Goal: Task Accomplishment & Management: Use online tool/utility

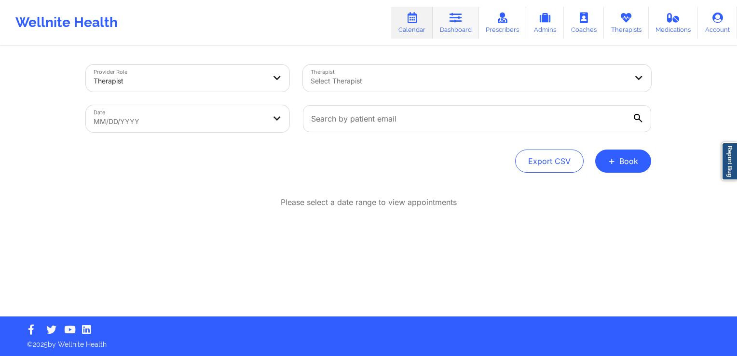
click at [447, 28] on link "Dashboard" at bounding box center [456, 23] width 46 height 32
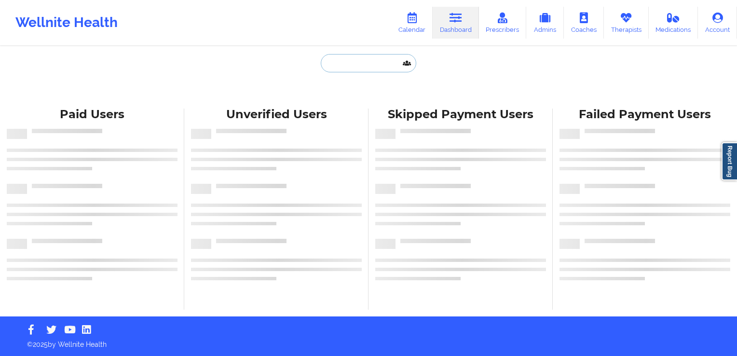
click at [390, 70] on input "text" at bounding box center [369, 63] width 96 height 18
paste input "E [PERSON_NAME]"
type input "E [PERSON_NAME]"
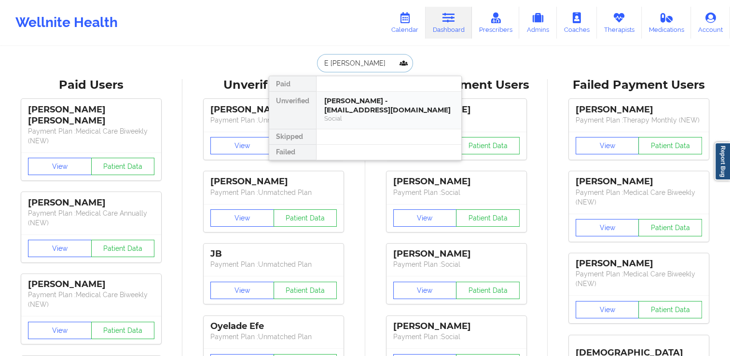
click at [367, 119] on div "Social" at bounding box center [388, 118] width 129 height 8
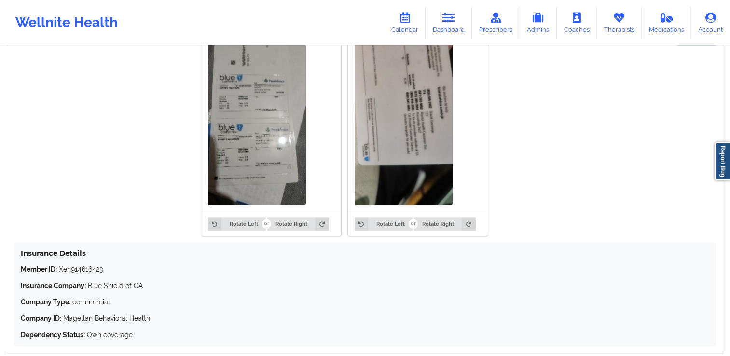
scroll to position [810, 0]
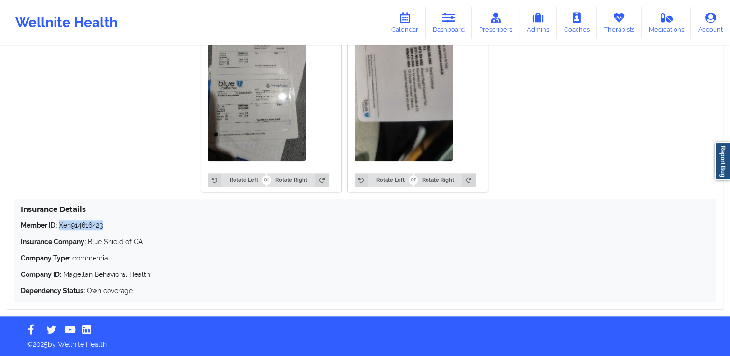
drag, startPoint x: 104, startPoint y: 229, endPoint x: 60, endPoint y: 225, distance: 44.1
click at [60, 225] on p "Member ID: Xeh914616423" at bounding box center [365, 225] width 688 height 10
copy p "Xeh914616423"
click at [153, 267] on div "Member ID: Xeh914616423 Insurance Company: Blue Shield of CA Company Type: comm…" at bounding box center [365, 257] width 688 height 75
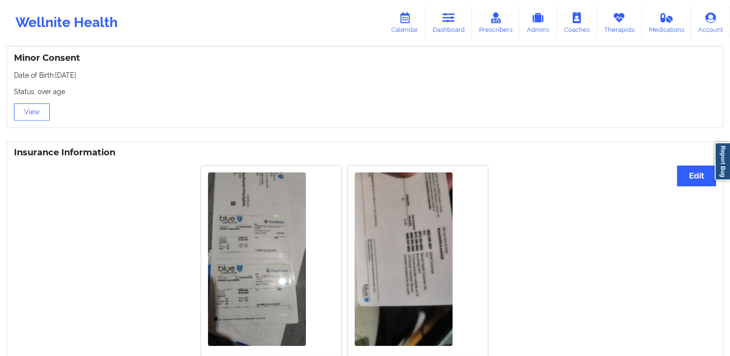
scroll to position [521, 0]
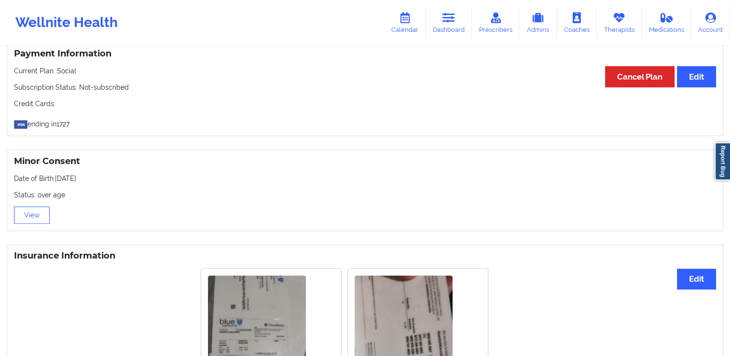
drag, startPoint x: 91, startPoint y: 180, endPoint x: 55, endPoint y: 180, distance: 36.2
click at [55, 180] on p "Date of Birth: [DEMOGRAPHIC_DATA]" at bounding box center [365, 179] width 702 height 10
copy p "[DATE]"
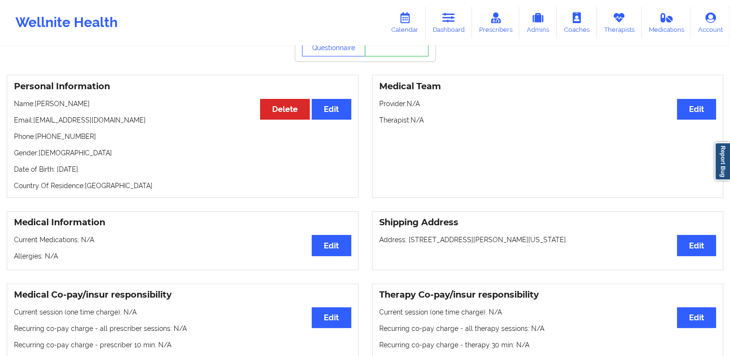
scroll to position [0, 0]
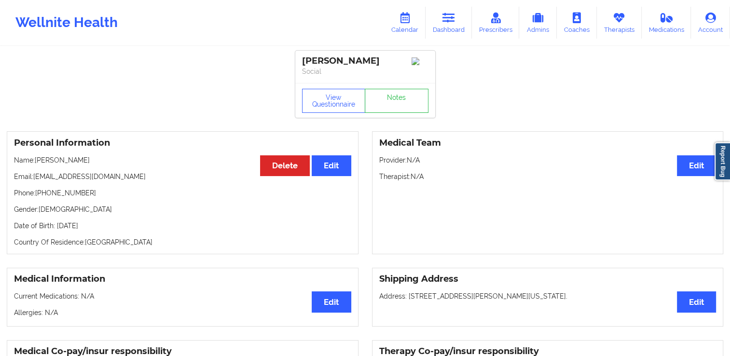
drag, startPoint x: 389, startPoint y: 59, endPoint x: 260, endPoint y: 42, distance: 129.9
click at [295, 59] on div "[PERSON_NAME] Social" at bounding box center [365, 67] width 140 height 32
copy div "[PERSON_NAME]"
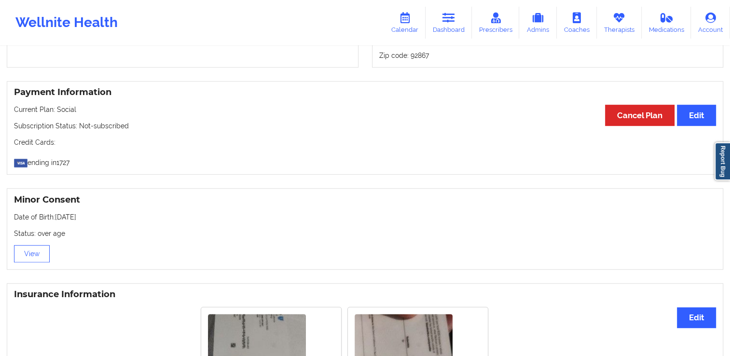
scroll to position [772, 0]
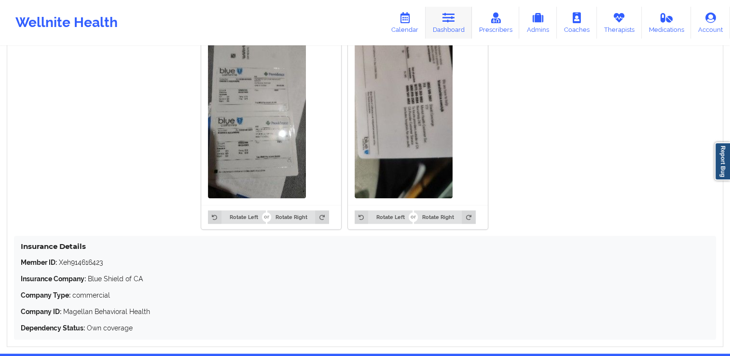
click at [446, 18] on icon at bounding box center [448, 18] width 13 height 11
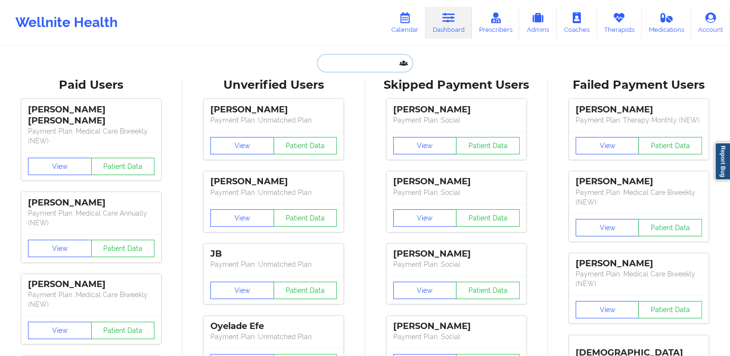
click at [369, 59] on input "text" at bounding box center [365, 63] width 96 height 18
paste input "Brillaud"
type input "Brillaud"
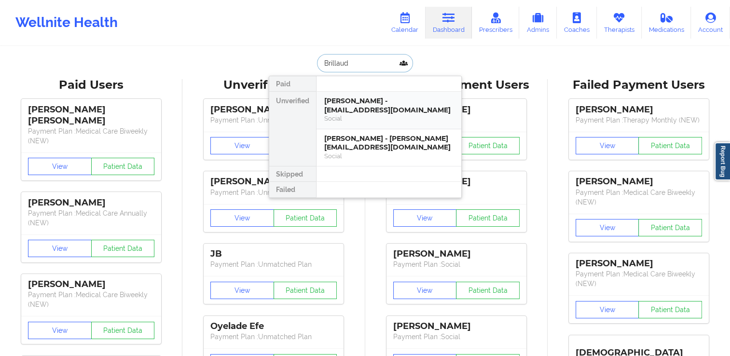
click at [370, 118] on div "Social" at bounding box center [388, 118] width 129 height 8
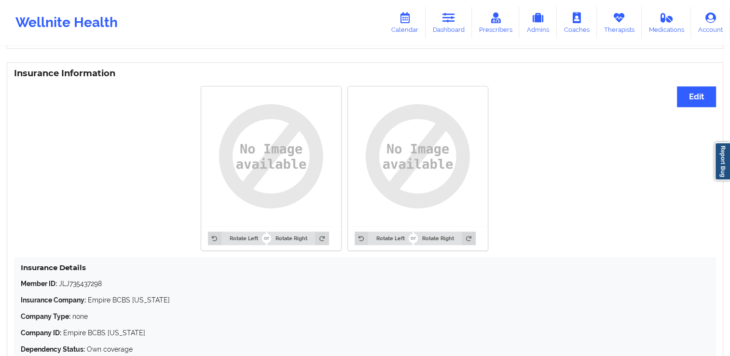
scroll to position [763, 0]
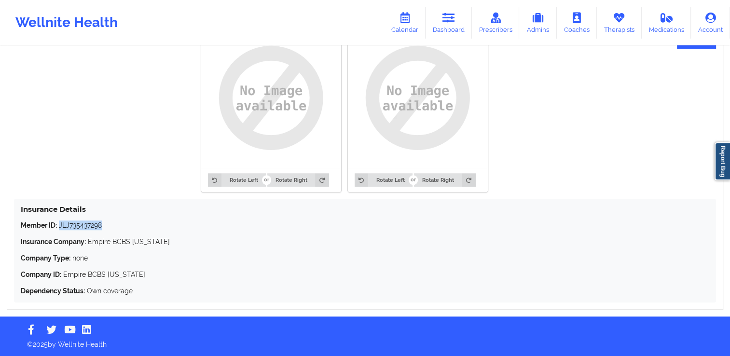
drag, startPoint x: 105, startPoint y: 221, endPoint x: 59, endPoint y: 223, distance: 45.4
click at [59, 223] on div "Insurance Details Member ID: JLJ735437298 Insurance Company: Empire BCBS [US_ST…" at bounding box center [365, 251] width 702 height 104
copy p "JLJ735437298"
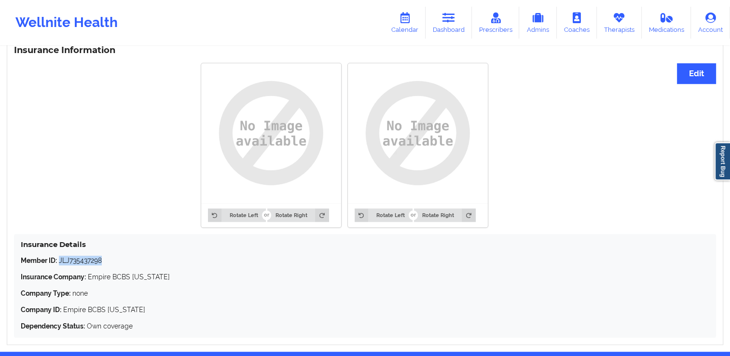
scroll to position [618, 0]
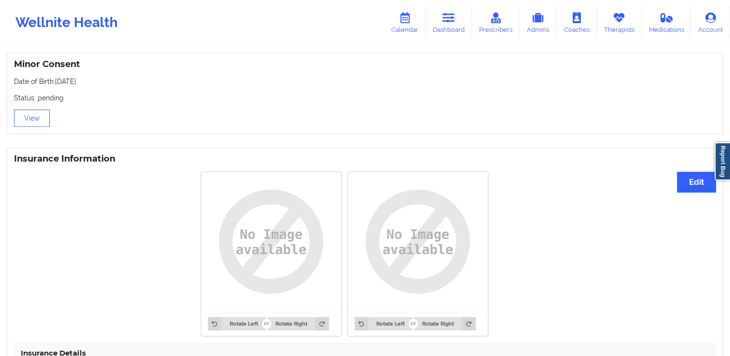
drag, startPoint x: 83, startPoint y: 82, endPoint x: 56, endPoint y: 84, distance: 27.1
click at [56, 84] on p "Date of Birth: [DEMOGRAPHIC_DATA]" at bounding box center [365, 82] width 702 height 10
copy p "[DATE]"
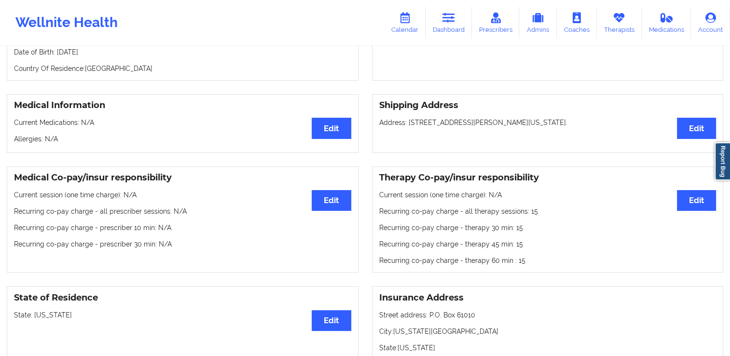
scroll to position [0, 0]
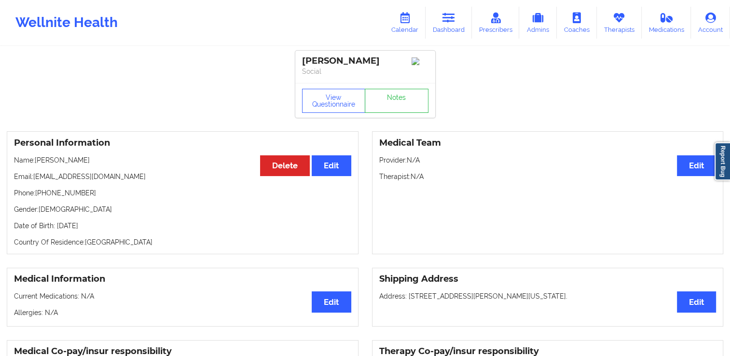
drag, startPoint x: 388, startPoint y: 66, endPoint x: 301, endPoint y: 59, distance: 88.1
click at [301, 59] on div "[PERSON_NAME] Social" at bounding box center [365, 67] width 140 height 32
copy div "[PERSON_NAME]"
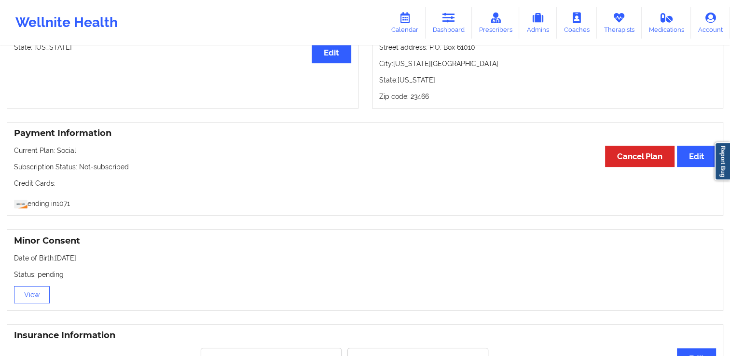
scroll to position [763, 0]
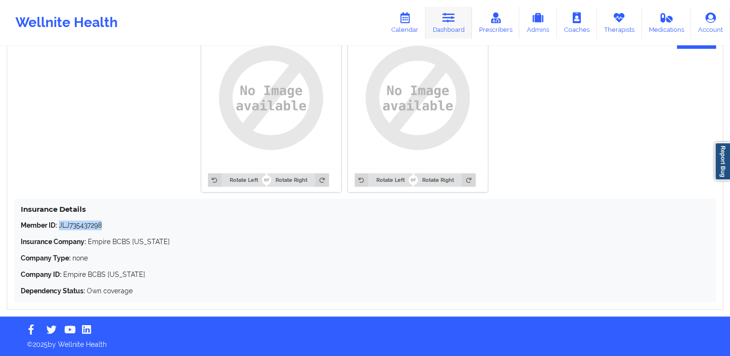
click at [471, 14] on link "Dashboard" at bounding box center [448, 23] width 46 height 32
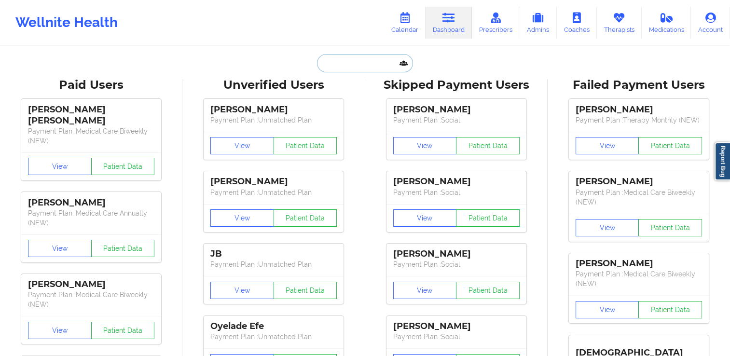
click at [382, 66] on input "text" at bounding box center [365, 63] width 96 height 18
paste input "Macquarie"
type input "Macquarie"
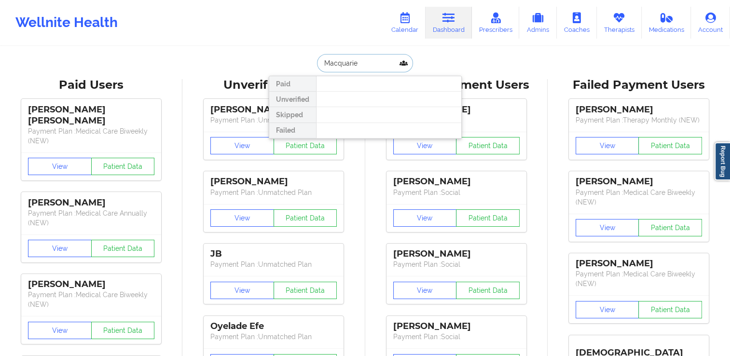
click at [320, 66] on input "Macquarie" at bounding box center [365, 63] width 96 height 18
click at [366, 61] on input "Macquarie" at bounding box center [365, 63] width 96 height 18
drag, startPoint x: 367, startPoint y: 61, endPoint x: 268, endPoint y: 72, distance: 99.0
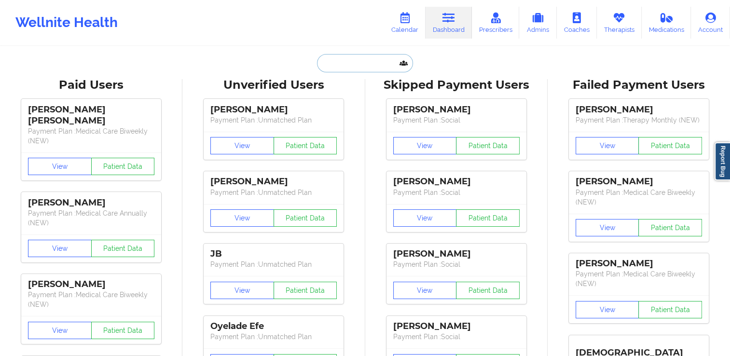
paste input "[PERSON_NAME]"
type input "[PERSON_NAME]"
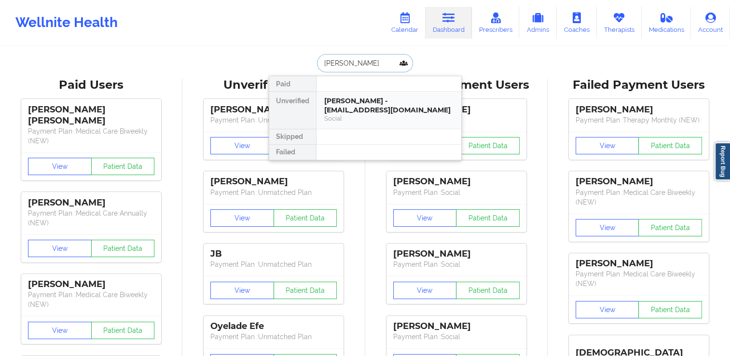
click at [355, 101] on div "[PERSON_NAME] - [EMAIL_ADDRESS][DOMAIN_NAME]" at bounding box center [388, 105] width 129 height 18
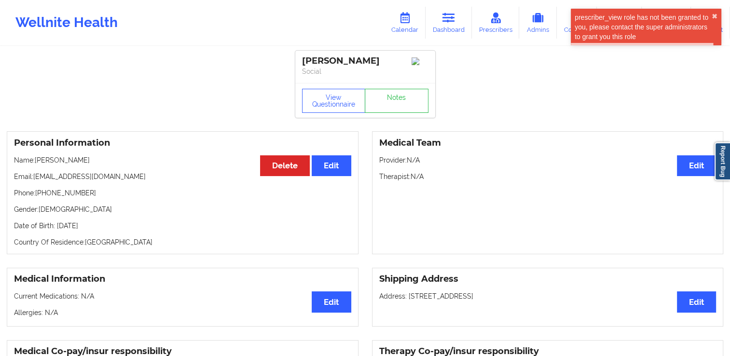
copy div "[PERSON_NAME]"
drag, startPoint x: 389, startPoint y: 59, endPoint x: 302, endPoint y: 58, distance: 87.3
click at [302, 58] on div "[PERSON_NAME]" at bounding box center [365, 60] width 126 height 11
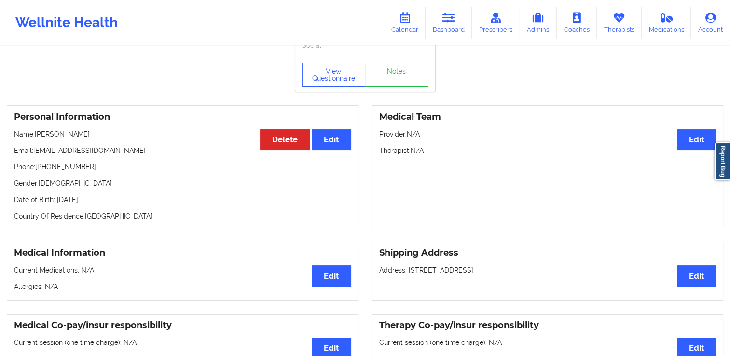
scroll to position [10, 0]
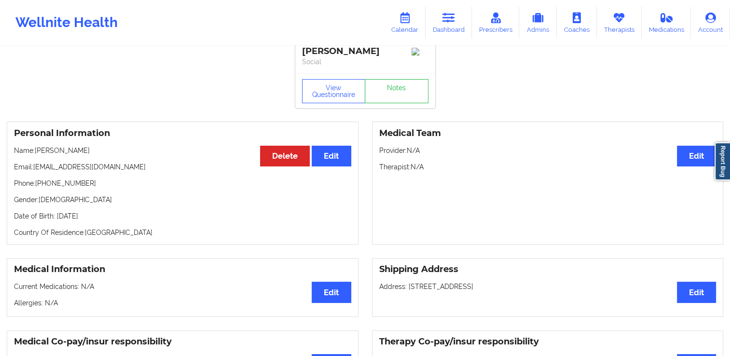
click at [88, 194] on div "Personal Information Edit Delete Name: [PERSON_NAME] Email: [EMAIL_ADDRESS][DOM…" at bounding box center [183, 183] width 352 height 123
drag, startPoint x: 86, startPoint y: 186, endPoint x: 41, endPoint y: 188, distance: 44.4
click at [41, 188] on p "Phone: [PHONE_NUMBER]" at bounding box center [182, 183] width 337 height 10
copy p "8122729957"
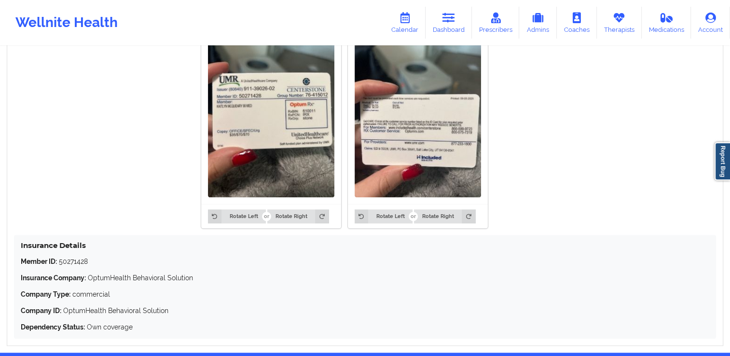
scroll to position [768, 0]
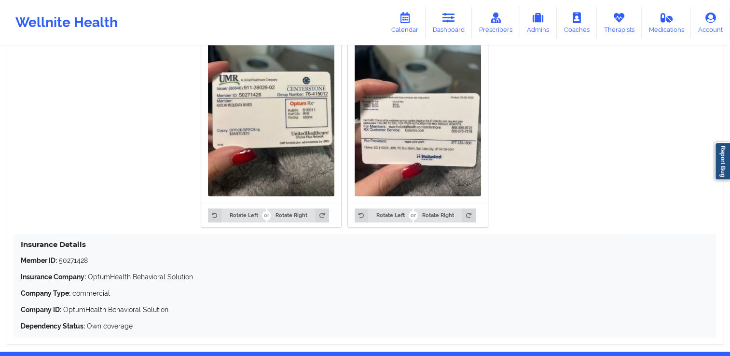
click at [149, 313] on p "Company ID: OptumHealth Behavioral Solution" at bounding box center [365, 310] width 688 height 10
drag, startPoint x: 121, startPoint y: 259, endPoint x: 60, endPoint y: 264, distance: 61.5
click at [60, 264] on p "Member ID: 50271428" at bounding box center [365, 261] width 688 height 10
copy p "50271428"
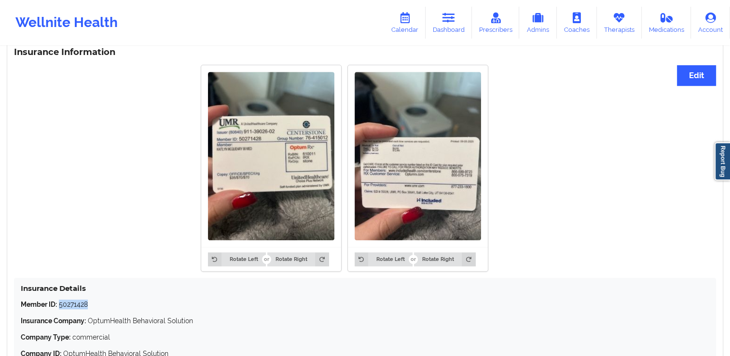
scroll to position [624, 0]
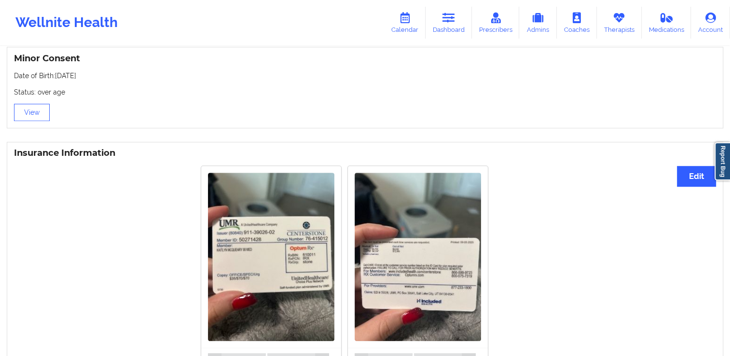
drag, startPoint x: 101, startPoint y: 77, endPoint x: 55, endPoint y: 79, distance: 46.8
click at [55, 79] on p "Date of Birth: [DEMOGRAPHIC_DATA]" at bounding box center [365, 76] width 702 height 10
copy p "[DATE]"
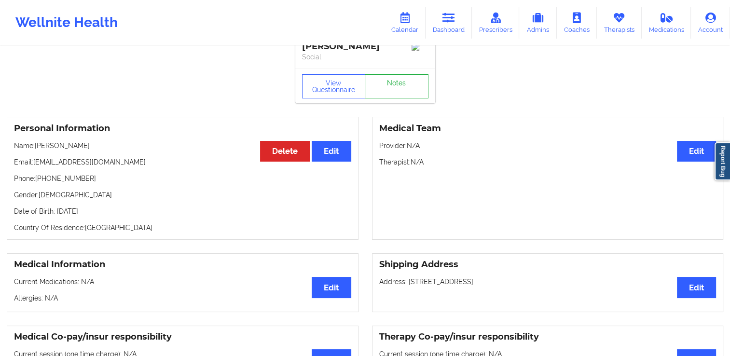
scroll to position [0, 0]
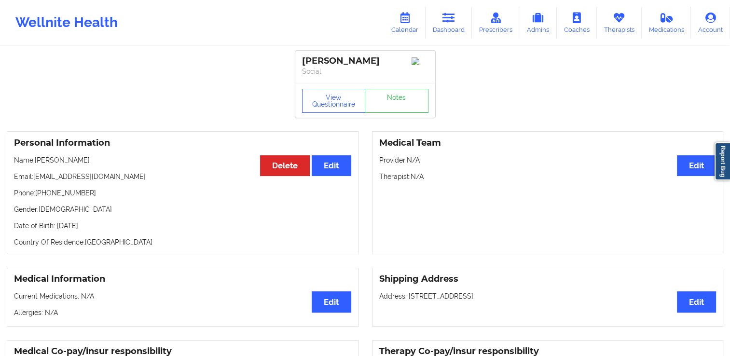
drag, startPoint x: 395, startPoint y: 65, endPoint x: 302, endPoint y: 62, distance: 92.7
click at [302, 62] on div "[PERSON_NAME]" at bounding box center [365, 60] width 126 height 11
click at [446, 24] on link "Dashboard" at bounding box center [448, 23] width 46 height 32
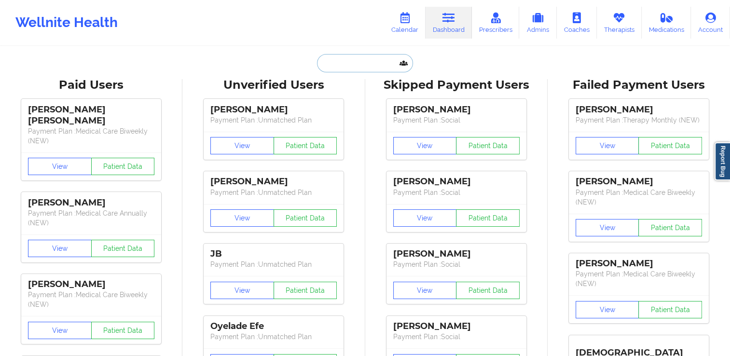
drag, startPoint x: 446, startPoint y: 24, endPoint x: 384, endPoint y: 63, distance: 72.4
click at [384, 62] on input "text" at bounding box center [365, 63] width 96 height 18
paste input "[PERSON_NAME]"
type input "[PERSON_NAME]"
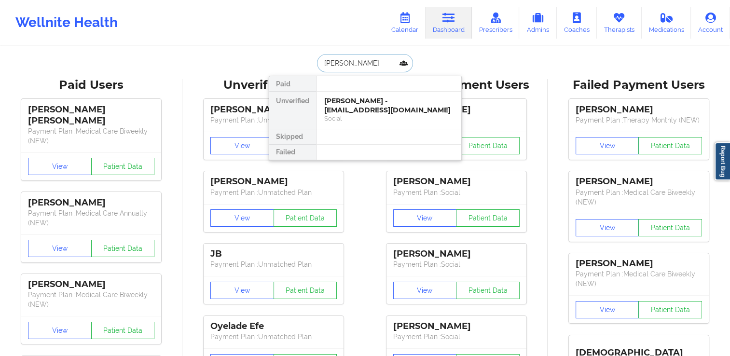
click at [374, 106] on div "[PERSON_NAME] - [EMAIL_ADDRESS][DOMAIN_NAME]" at bounding box center [388, 105] width 129 height 18
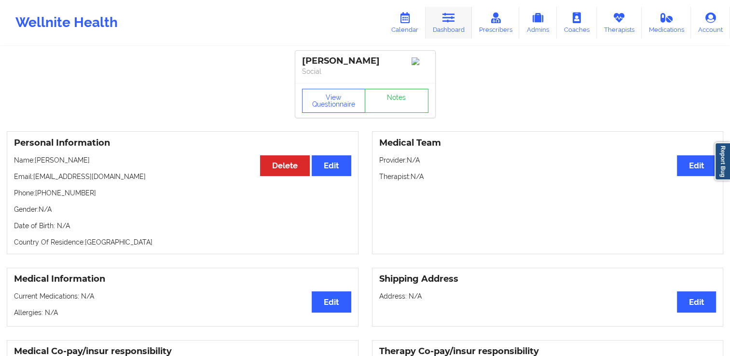
click at [450, 32] on link "Dashboard" at bounding box center [448, 23] width 46 height 32
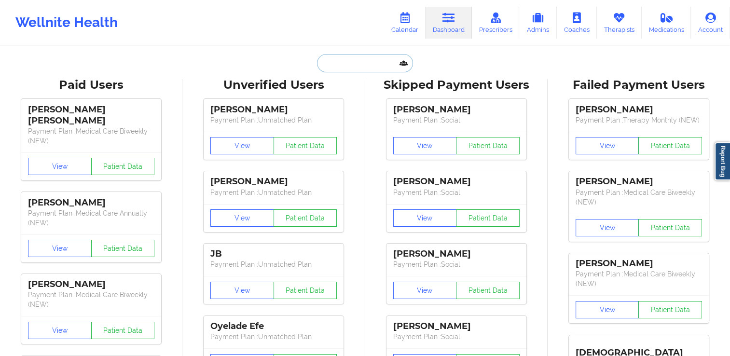
click at [386, 60] on input "text" at bounding box center [365, 63] width 96 height 18
paste input "Golden"
type input "Golden"
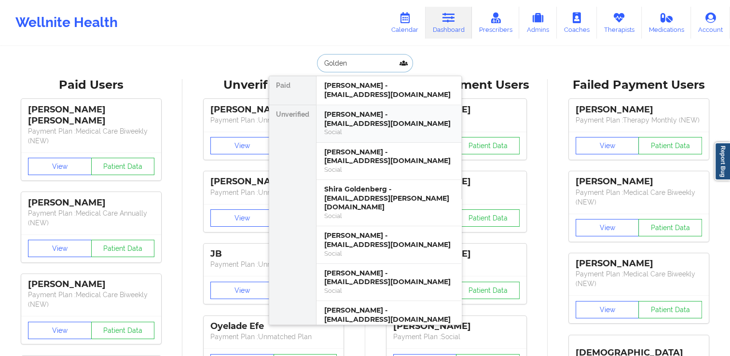
click at [381, 129] on div "Social" at bounding box center [388, 132] width 129 height 8
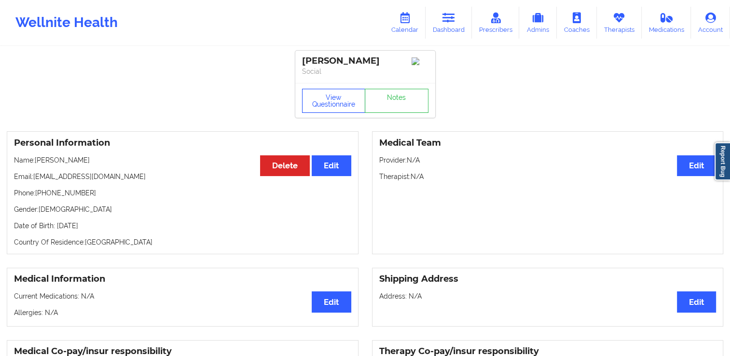
click at [333, 105] on button "View Questionnaire" at bounding box center [334, 101] width 64 height 24
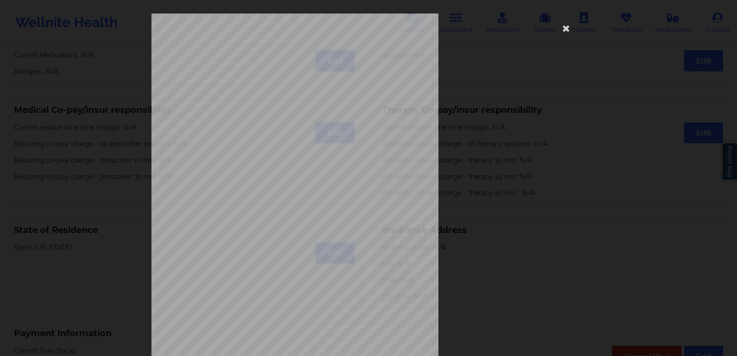
scroll to position [104, 0]
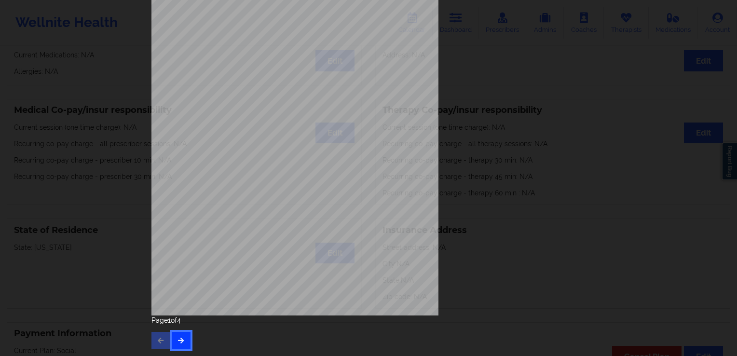
click at [182, 346] on button "button" at bounding box center [181, 340] width 19 height 17
click at [184, 335] on button "button" at bounding box center [181, 340] width 19 height 17
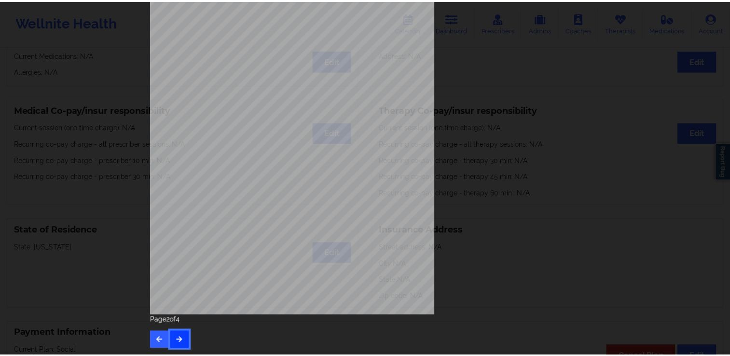
scroll to position [0, 0]
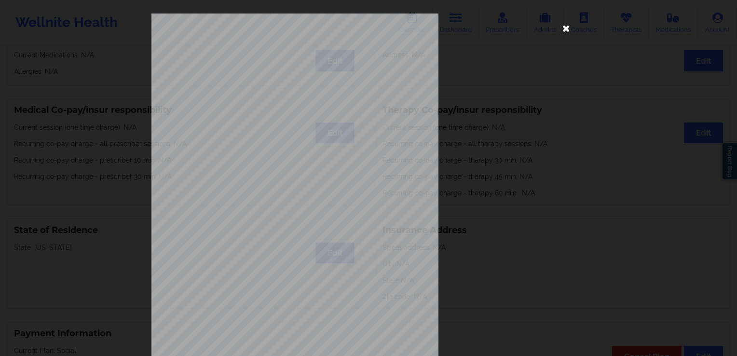
click at [570, 32] on icon at bounding box center [566, 27] width 15 height 15
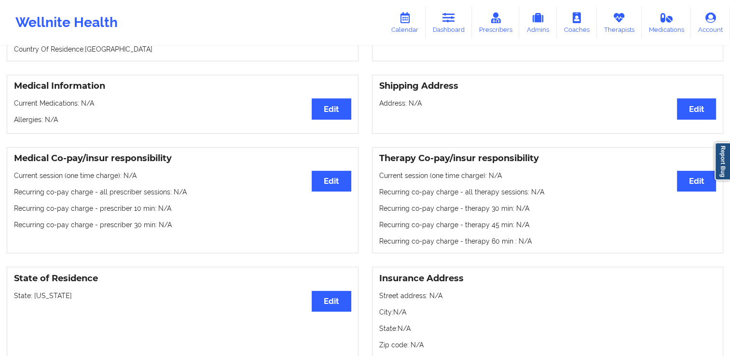
scroll to position [48, 0]
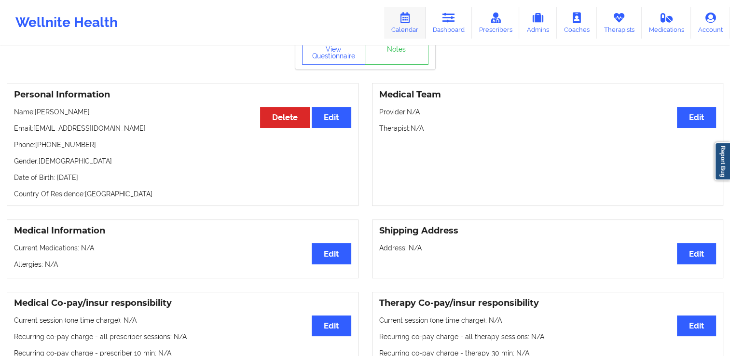
click at [411, 23] on link "Calendar" at bounding box center [404, 23] width 41 height 32
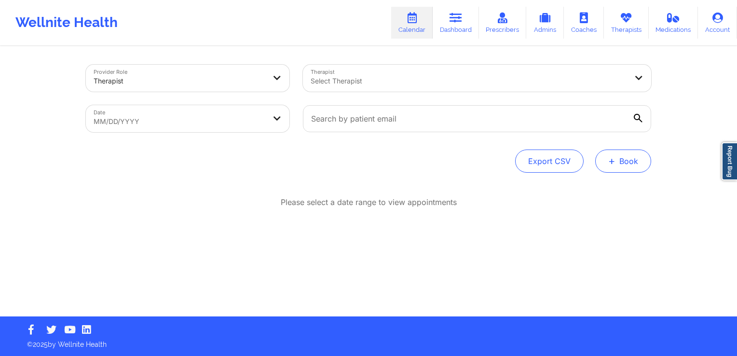
click at [613, 162] on span "+" at bounding box center [611, 160] width 7 height 5
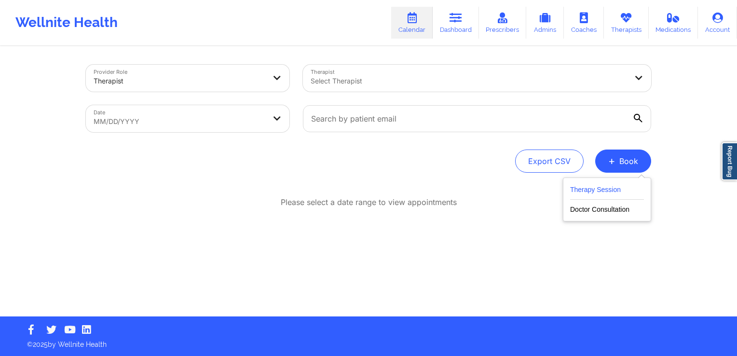
click at [600, 188] on button "Therapy Session" at bounding box center [607, 192] width 74 height 16
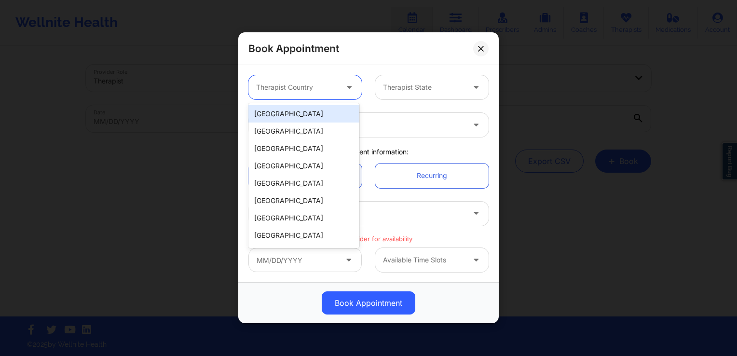
click at [296, 92] on div at bounding box center [297, 88] width 82 height 12
click at [305, 111] on div "[GEOGRAPHIC_DATA]" at bounding box center [303, 113] width 111 height 17
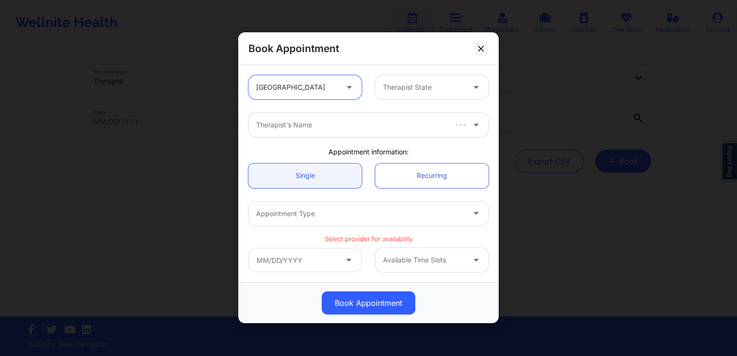
click at [412, 87] on div at bounding box center [424, 88] width 82 height 12
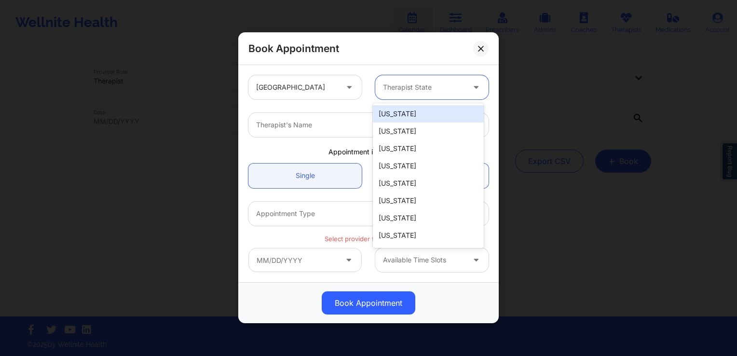
type input "f"
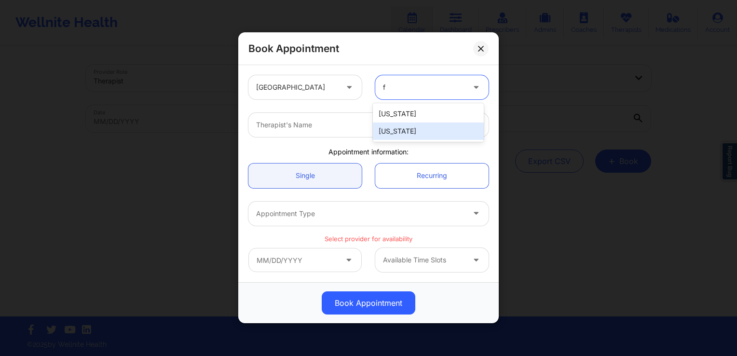
click at [408, 135] on div "[US_STATE]" at bounding box center [428, 131] width 111 height 17
click at [334, 130] on div "Therapist's Name" at bounding box center [356, 125] width 217 height 24
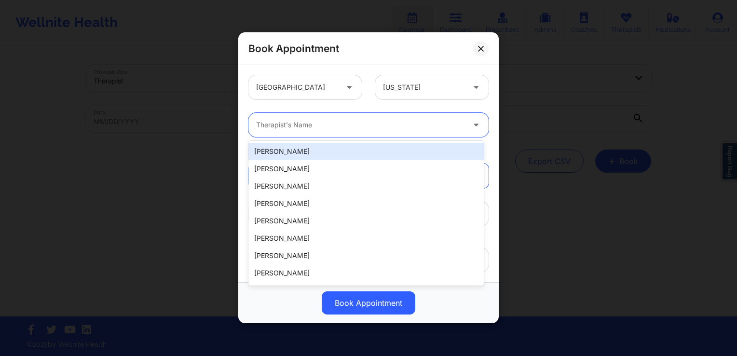
paste input "QUILETTE [PERSON_NAME]"
type input "QUILETTE [PERSON_NAME]"
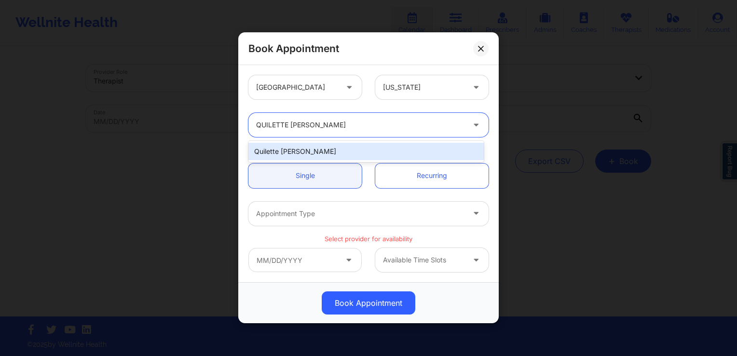
click at [340, 155] on div "Quilette [PERSON_NAME]" at bounding box center [365, 151] width 235 height 17
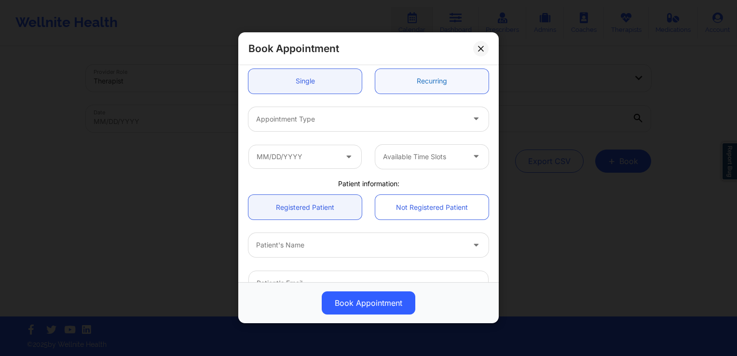
scroll to position [96, 0]
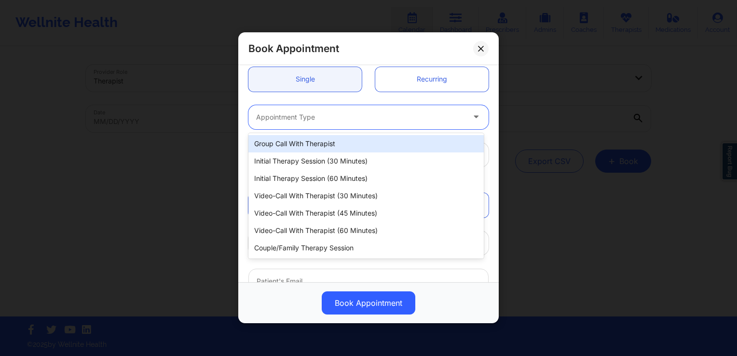
click at [315, 117] on div at bounding box center [360, 117] width 208 height 12
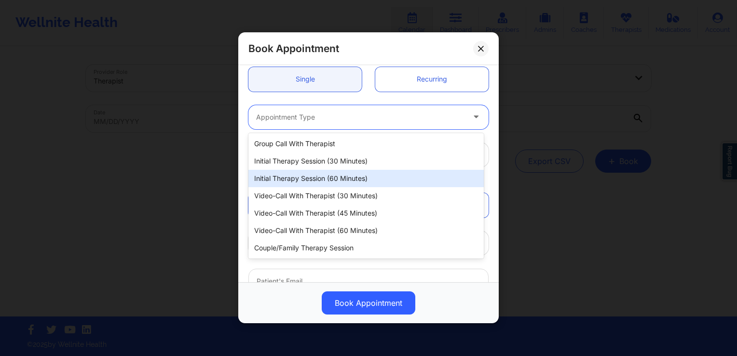
click at [326, 180] on div "Initial Therapy Session (60 minutes)" at bounding box center [365, 178] width 235 height 17
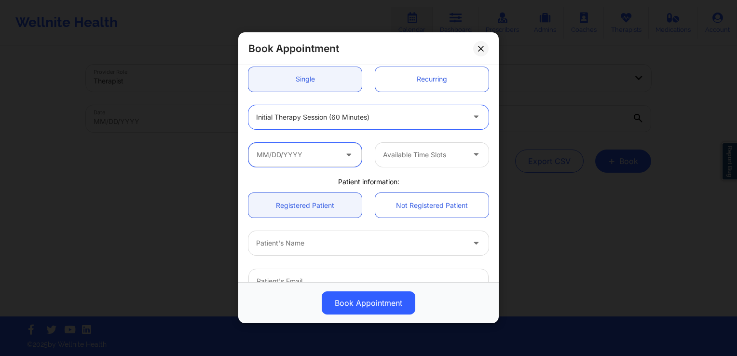
click at [306, 159] on input "text" at bounding box center [304, 155] width 113 height 24
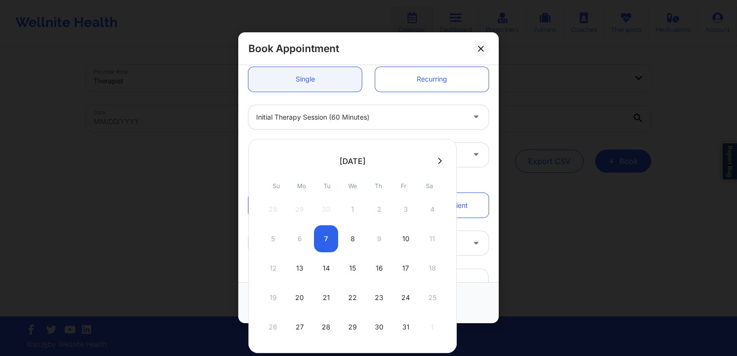
click at [380, 242] on div "5 6 7 8 9 10 11" at bounding box center [352, 238] width 183 height 27
click at [376, 244] on div "5 6 7 8 9 10 11" at bounding box center [352, 238] width 183 height 27
click at [367, 245] on div "5 6 7 8 9 10 11" at bounding box center [352, 238] width 183 height 27
click at [373, 242] on div "5 6 7 8 9 10 11" at bounding box center [352, 238] width 183 height 27
click at [487, 52] on button at bounding box center [480, 48] width 15 height 15
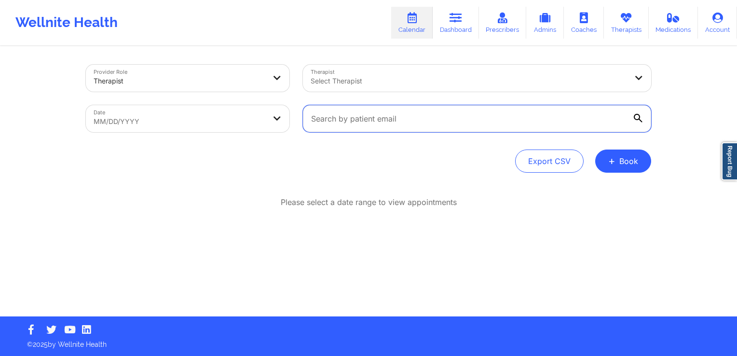
click at [509, 119] on input "text" at bounding box center [477, 118] width 348 height 27
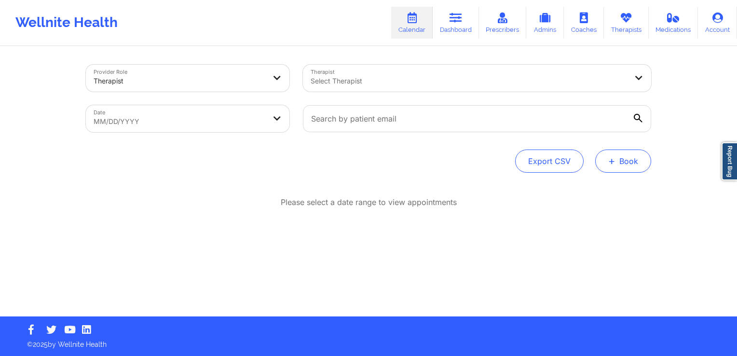
click at [623, 169] on button "+ Book" at bounding box center [623, 161] width 56 height 23
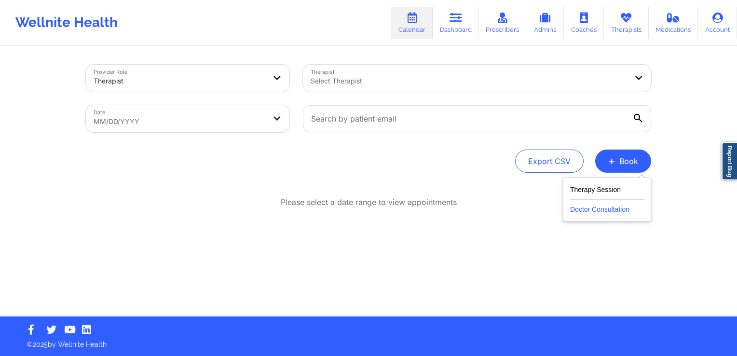
click at [602, 201] on button "Doctor Consultation" at bounding box center [607, 207] width 74 height 15
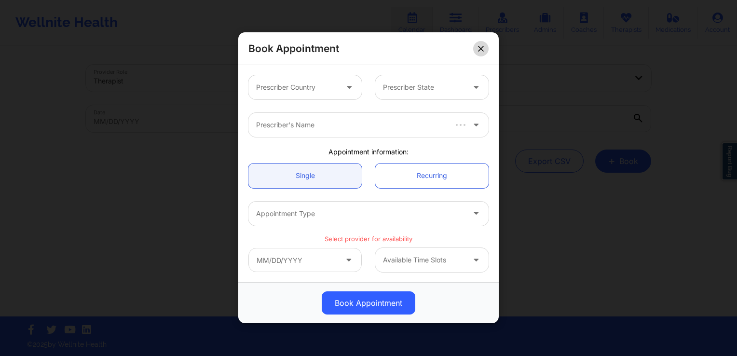
click at [479, 51] on button at bounding box center [480, 48] width 15 height 15
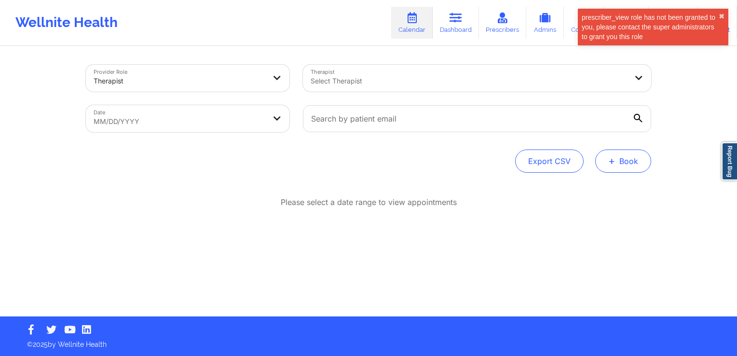
click at [609, 158] on span "+" at bounding box center [611, 160] width 7 height 5
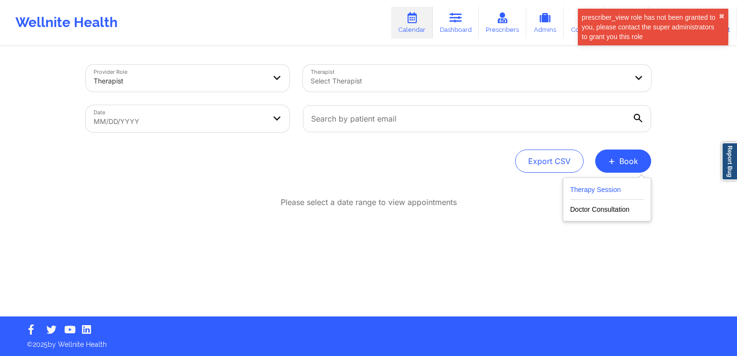
click at [620, 190] on button "Therapy Session" at bounding box center [607, 192] width 74 height 16
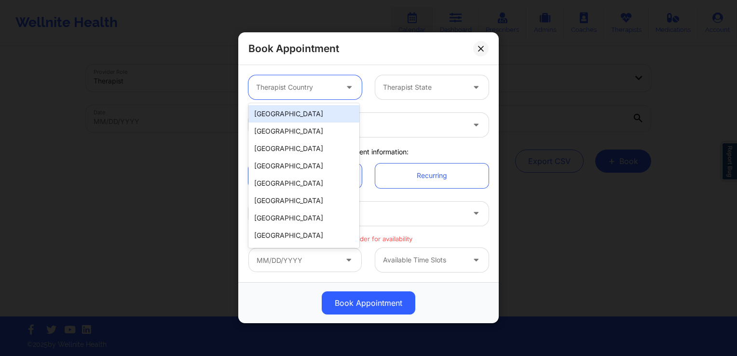
click at [293, 96] on div "Therapist Country" at bounding box center [293, 87] width 90 height 24
click at [295, 114] on div "[GEOGRAPHIC_DATA]" at bounding box center [303, 113] width 111 height 17
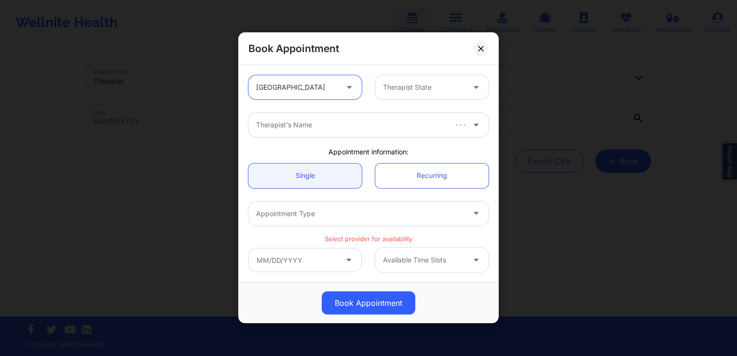
click at [375, 99] on div "Therapist State" at bounding box center [420, 87] width 90 height 24
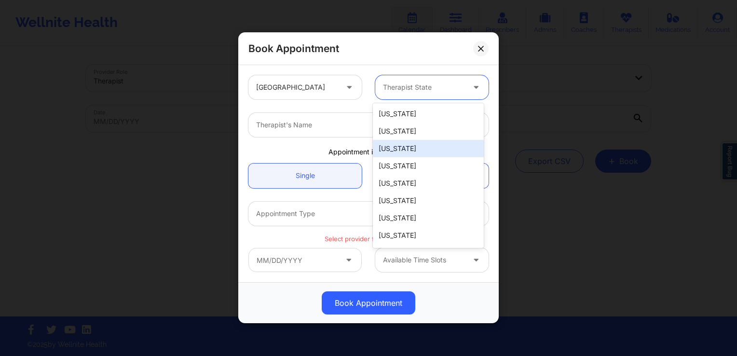
type input "f"
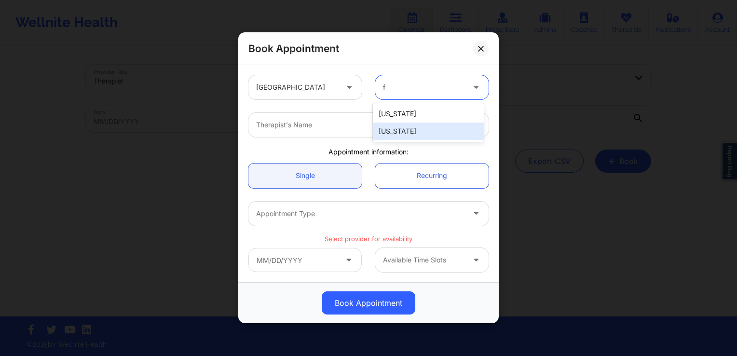
click at [413, 131] on div "[US_STATE]" at bounding box center [428, 131] width 111 height 17
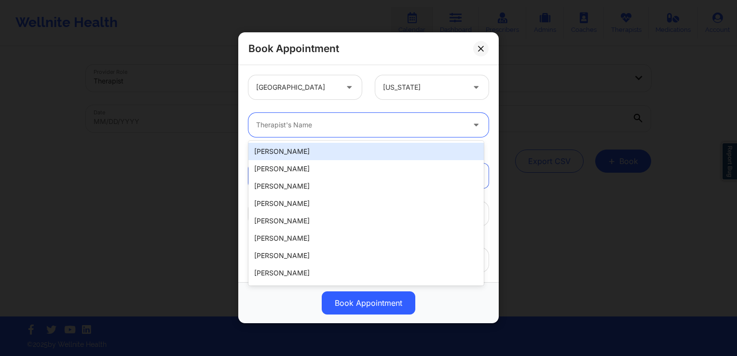
click at [361, 131] on div "Therapist's Name" at bounding box center [356, 125] width 217 height 24
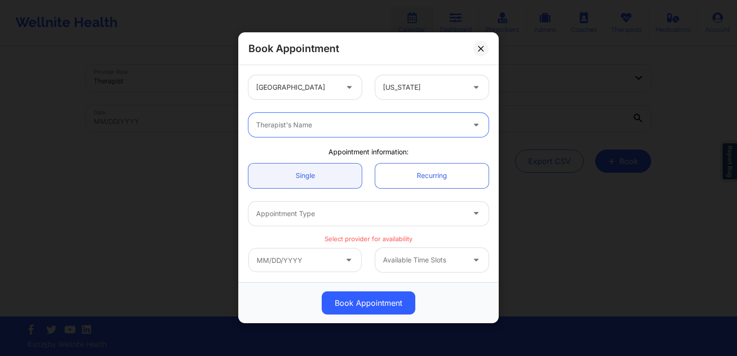
paste input "QUILETTE [PERSON_NAME]"
type input "QUILETTE [PERSON_NAME]"
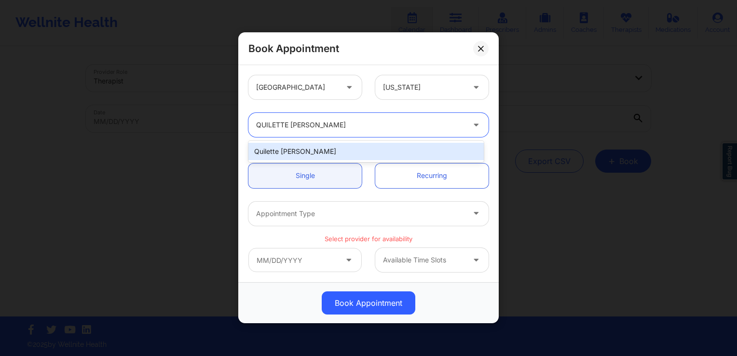
click at [375, 158] on div "Quilette [PERSON_NAME]" at bounding box center [365, 151] width 235 height 17
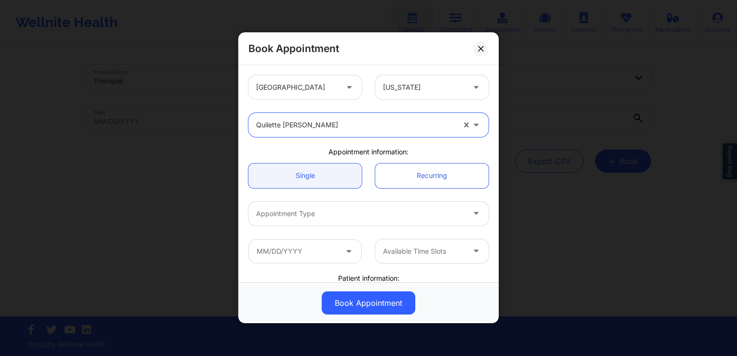
click at [320, 221] on div "Appointment Type" at bounding box center [356, 214] width 217 height 24
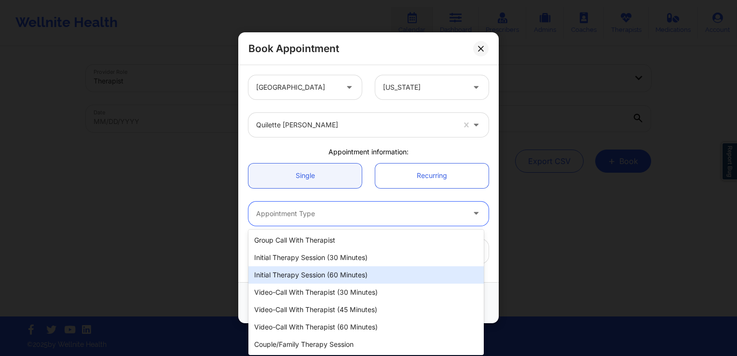
click at [331, 273] on div "Initial Therapy Session (60 minutes)" at bounding box center [365, 274] width 235 height 17
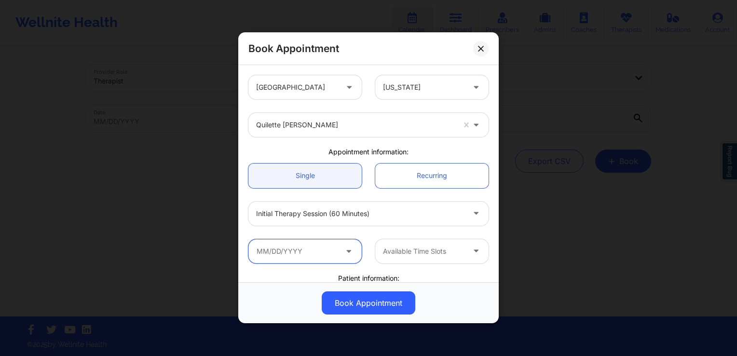
click at [320, 254] on input "text" at bounding box center [304, 251] width 113 height 24
